Goal: Navigation & Orientation: Go to known website

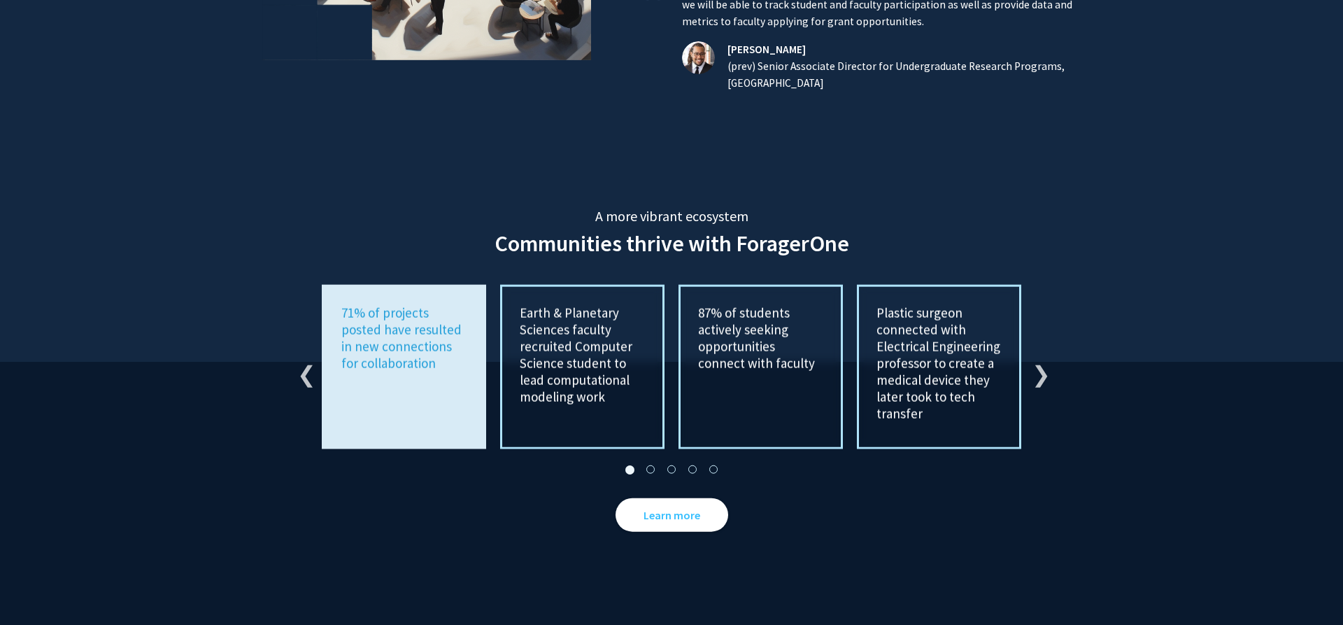
scroll to position [2505, 0]
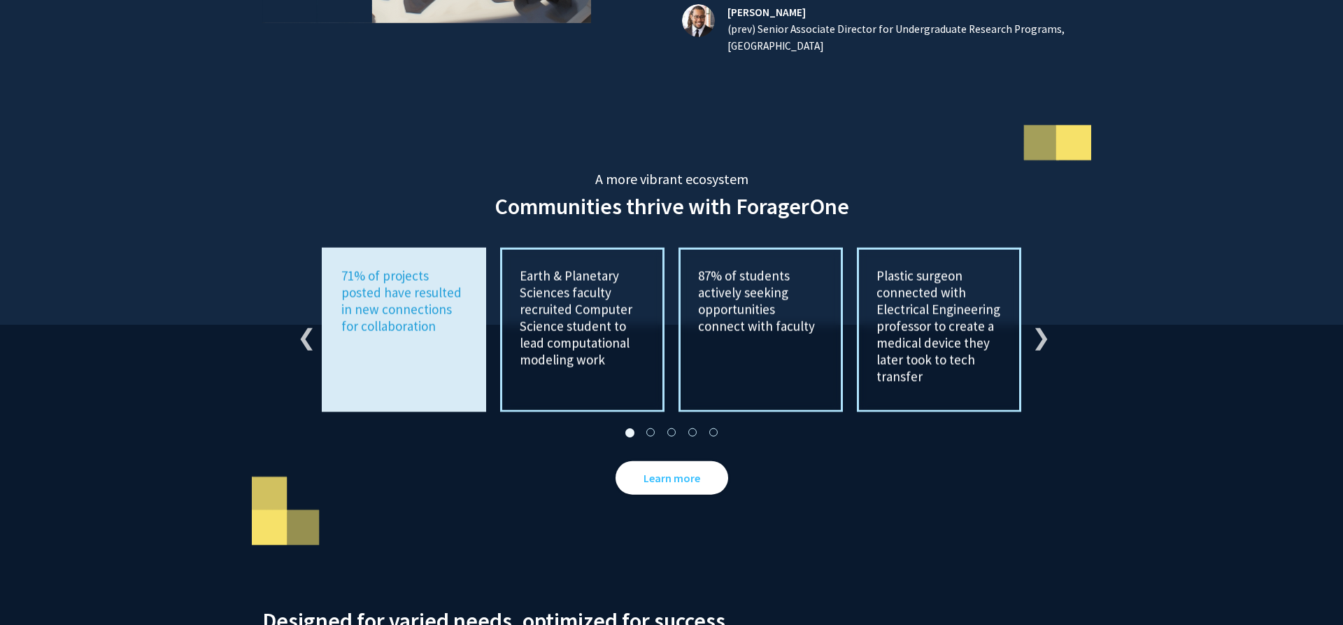
click at [586, 295] on p "Earth & Planetary Sciences faculty recruited Computer Science student to lead c…" at bounding box center [582, 317] width 125 height 101
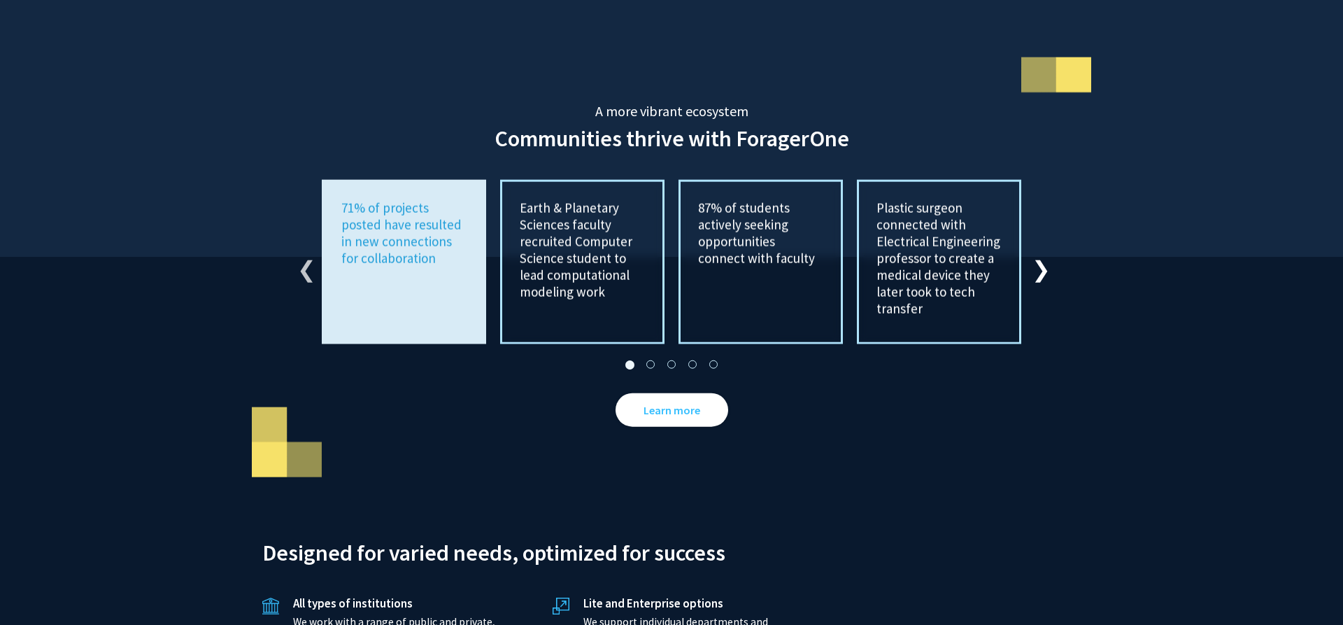
click at [1040, 255] on button "Next" at bounding box center [1039, 262] width 14 height 14
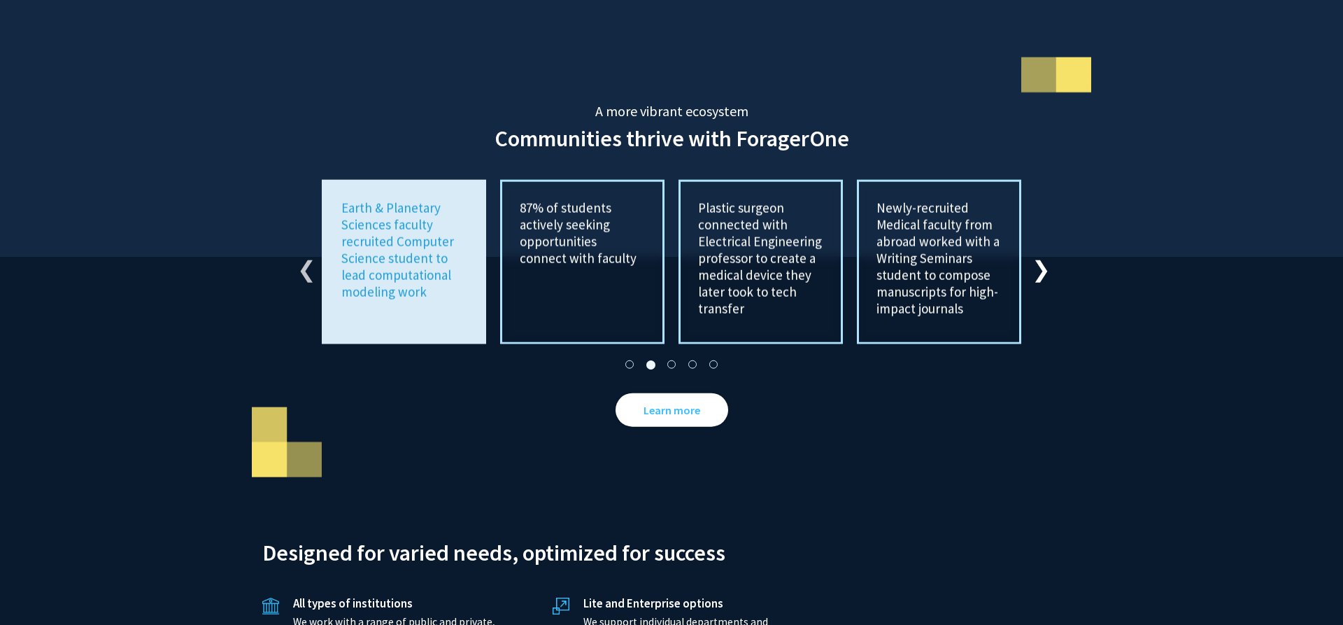
click at [1040, 255] on button "Next" at bounding box center [1039, 262] width 14 height 14
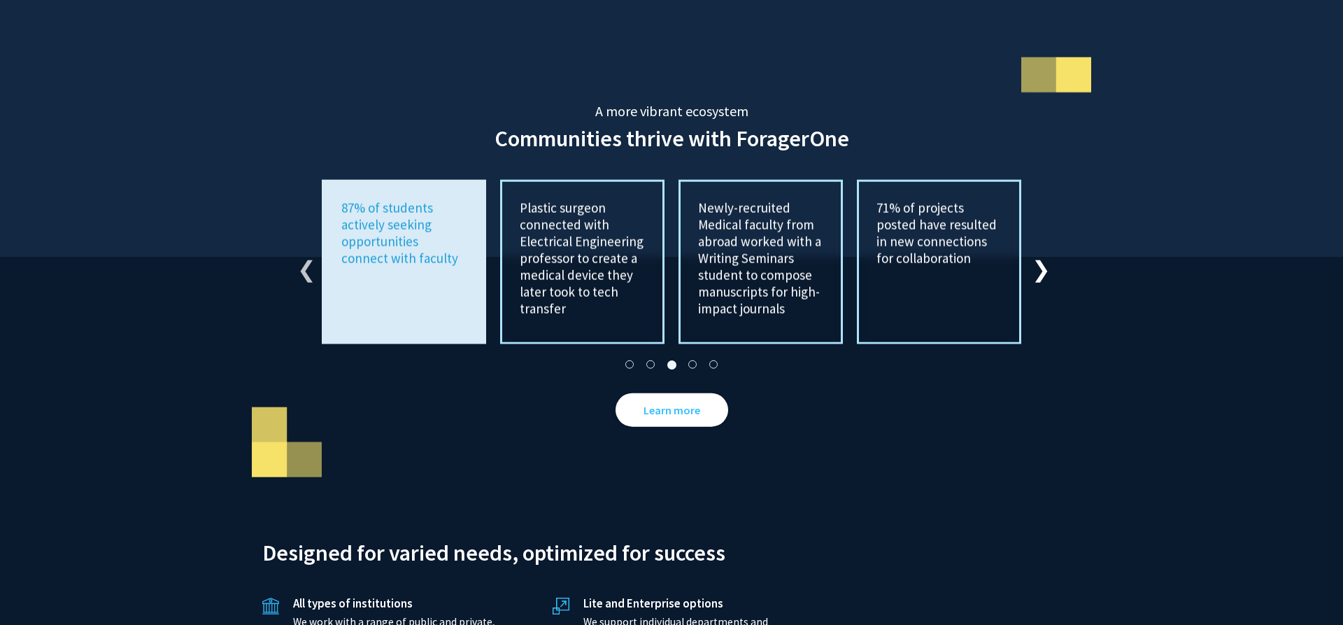
click at [1040, 255] on button "Next" at bounding box center [1039, 262] width 14 height 14
click at [643, 257] on p "Plastic surgeon connected with Electrical Engineering professor to create a med…" at bounding box center [582, 258] width 125 height 118
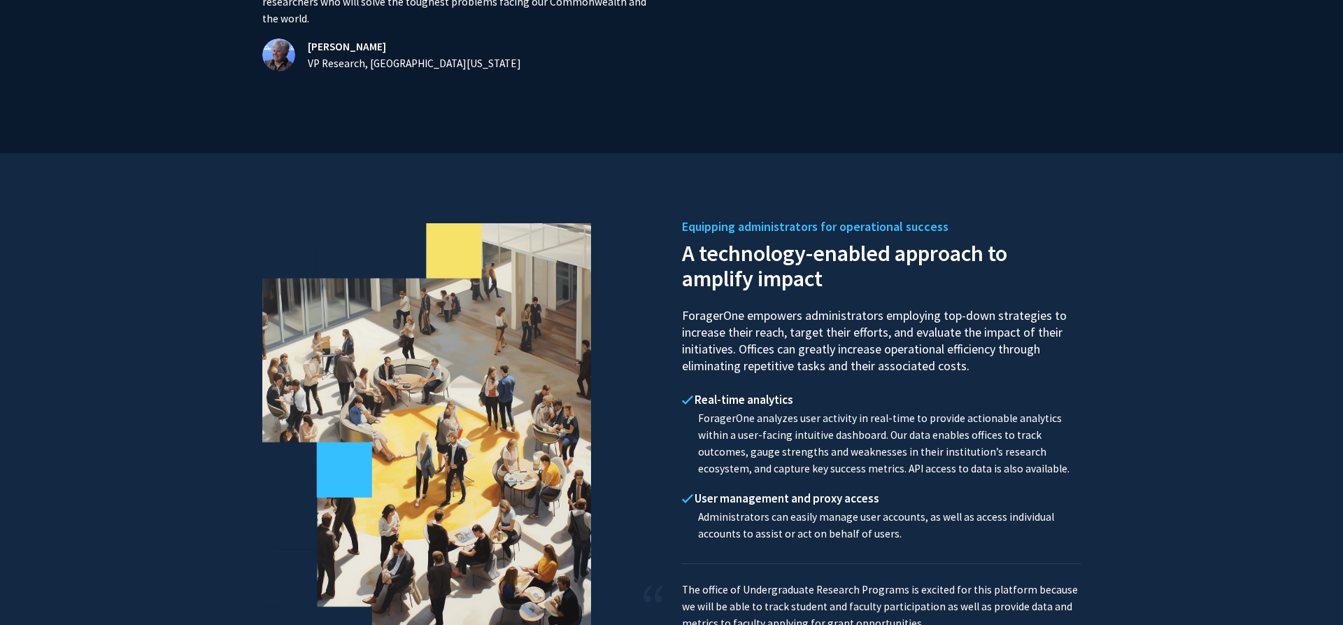
scroll to position [0, 0]
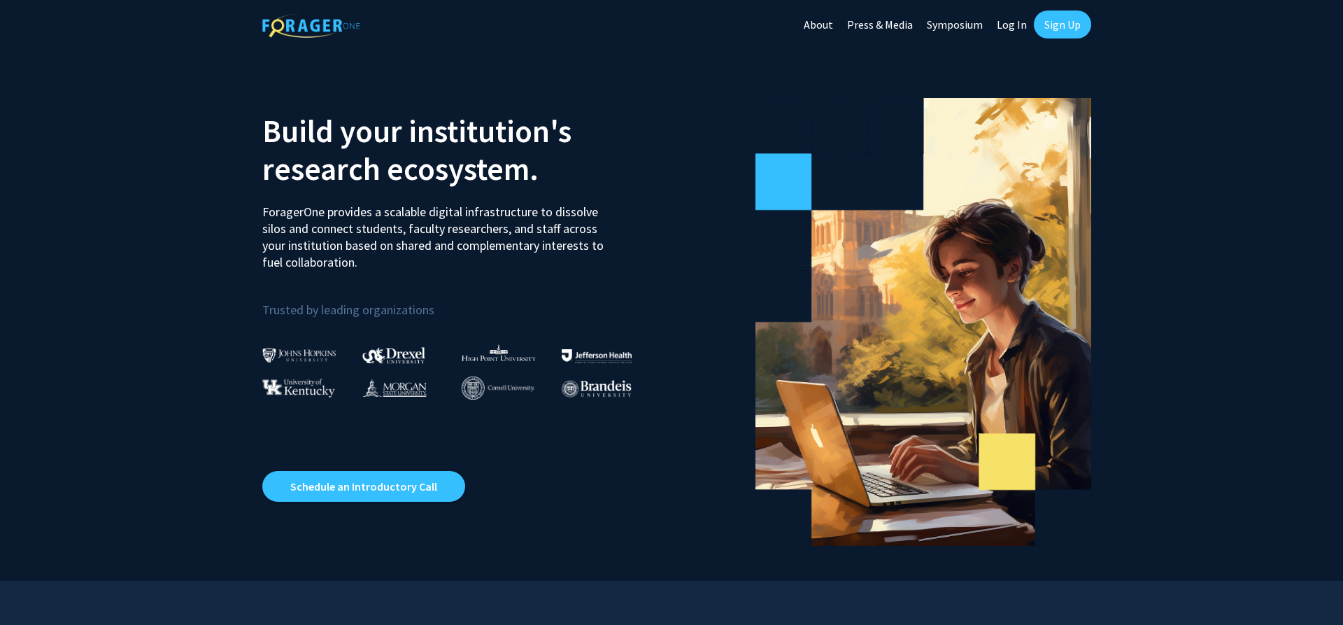
click at [1013, 22] on link "Log In" at bounding box center [1012, 24] width 44 height 49
select select
